Goal: Browse casually

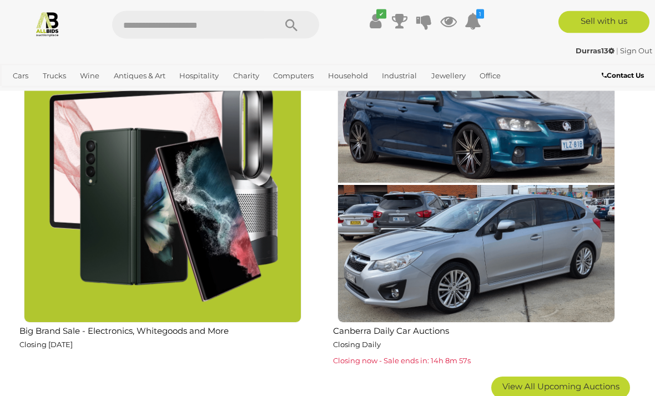
scroll to position [1694, 0]
click at [218, 265] on img at bounding box center [163, 184] width 278 height 278
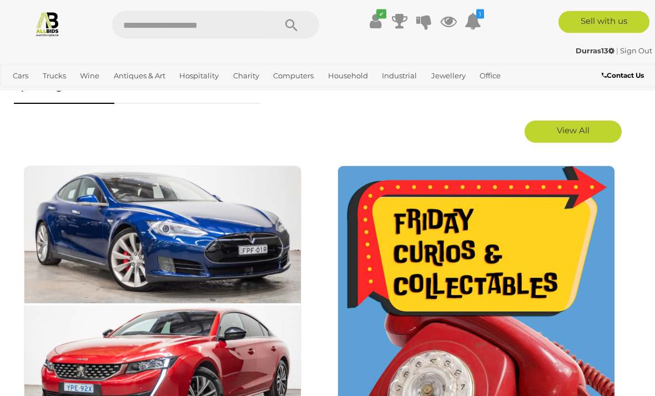
scroll to position [577, 0]
click at [474, 279] on img at bounding box center [477, 305] width 278 height 278
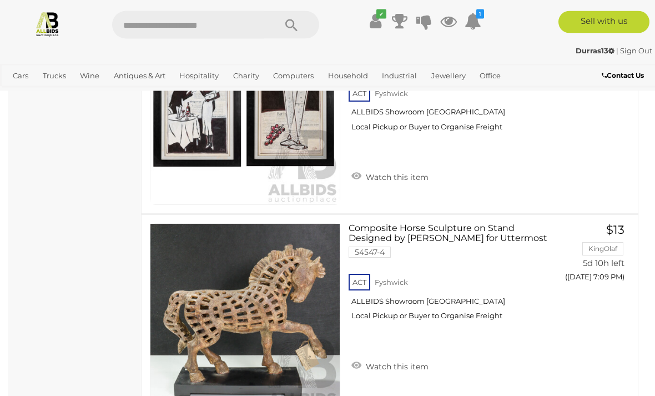
scroll to position [7904, 0]
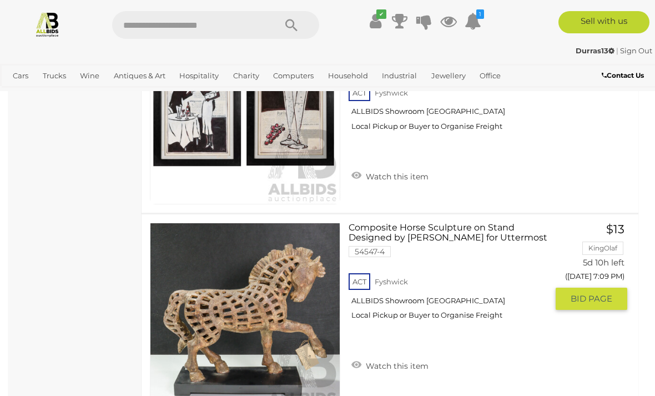
click at [394, 357] on link "Watch this item" at bounding box center [390, 365] width 83 height 17
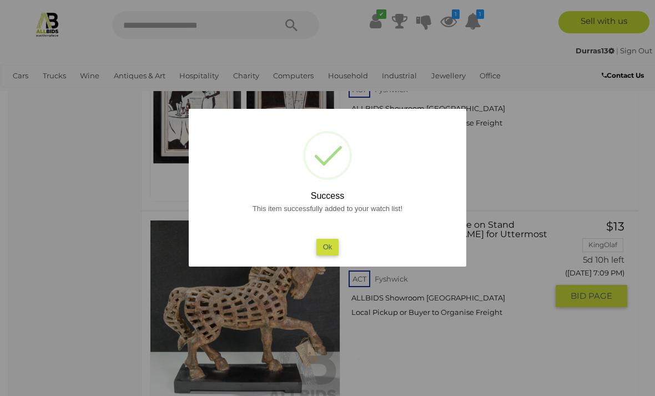
click at [325, 255] on button "Ok" at bounding box center [328, 247] width 23 height 16
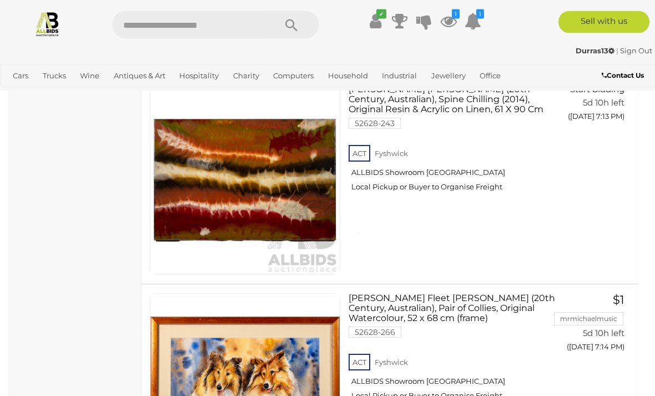
scroll to position [8885, 0]
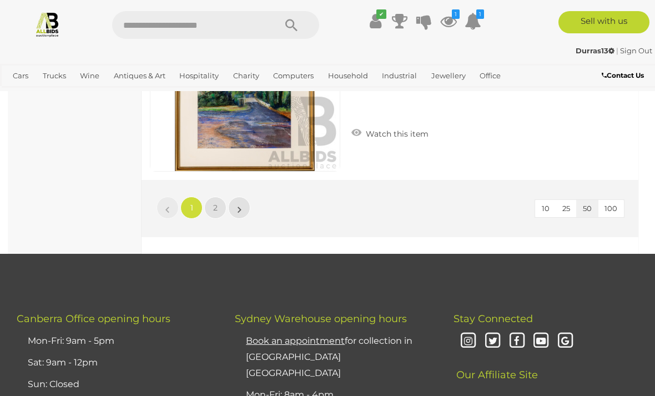
click at [210, 197] on link "2" at bounding box center [215, 208] width 22 height 22
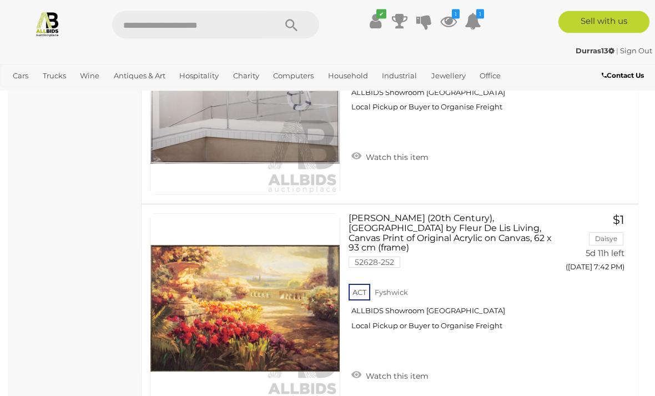
scroll to position [4350, 0]
